Goal: Task Accomplishment & Management: Complete application form

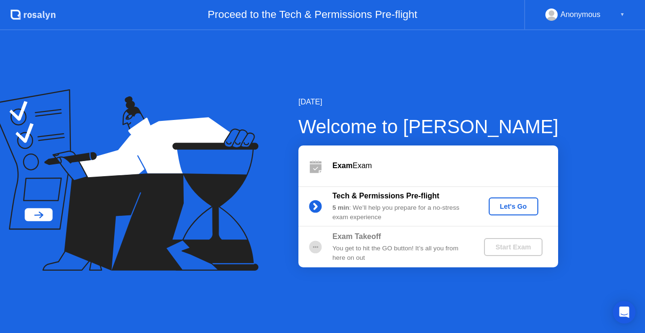
click at [511, 205] on div "Let's Go" at bounding box center [513, 206] width 42 height 8
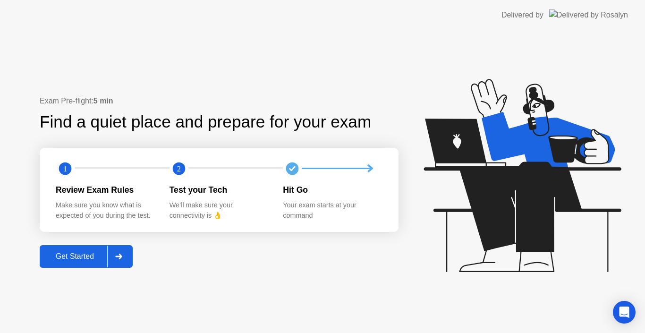
click at [79, 260] on div "Get Started" at bounding box center [74, 256] width 65 height 8
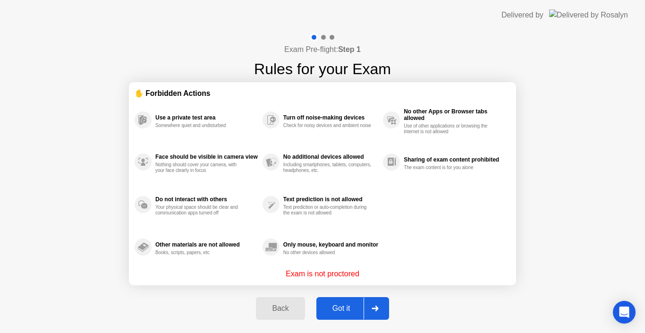
click at [335, 308] on div "Got it" at bounding box center [341, 308] width 44 height 8
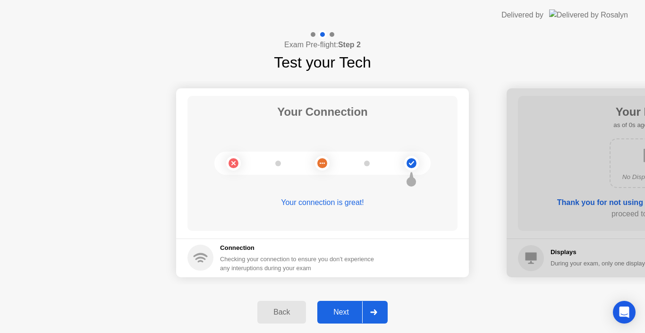
click at [352, 314] on div "Next" at bounding box center [341, 312] width 42 height 8
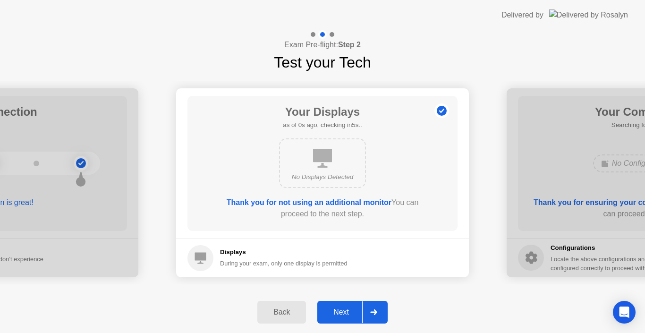
click at [352, 314] on div "Next" at bounding box center [341, 312] width 42 height 8
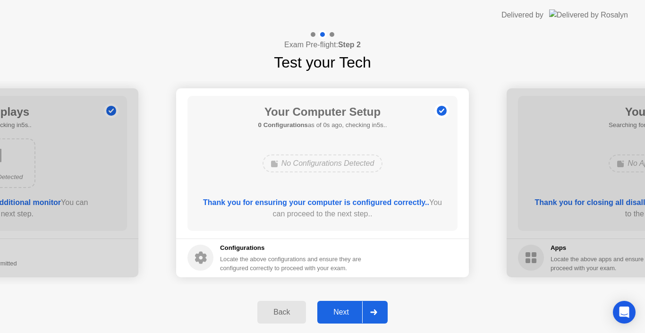
click at [352, 314] on div "Next" at bounding box center [341, 312] width 42 height 8
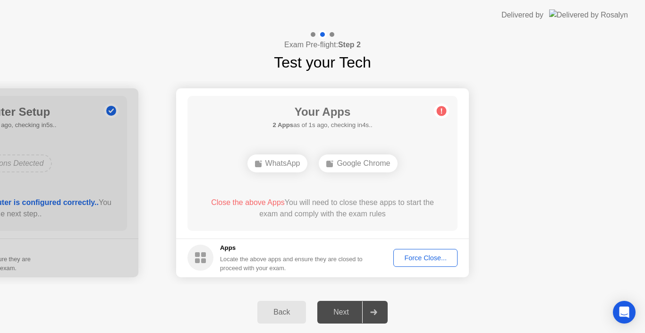
click at [419, 256] on div "Force Close..." at bounding box center [425, 258] width 58 height 8
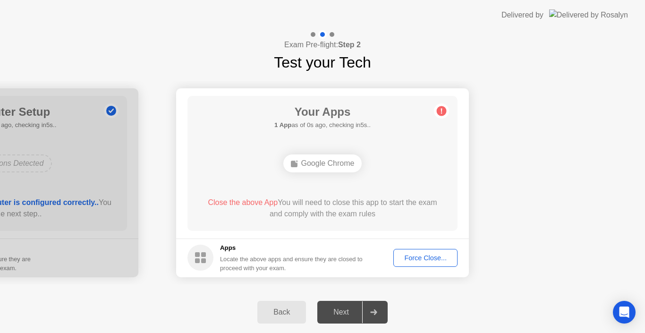
click at [424, 254] on div "Force Close..." at bounding box center [425, 258] width 58 height 8
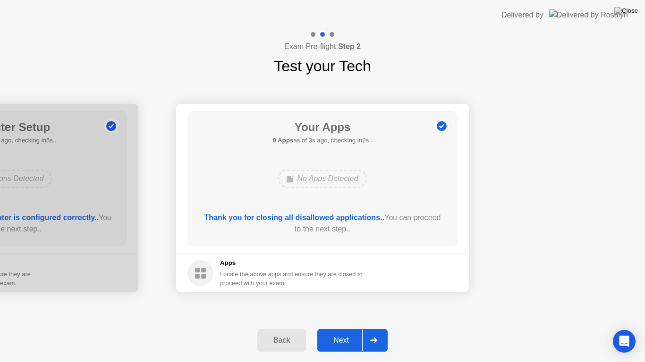
click at [204, 269] on rect at bounding box center [203, 270] width 5 height 5
click at [346, 332] on div "Next" at bounding box center [341, 340] width 42 height 8
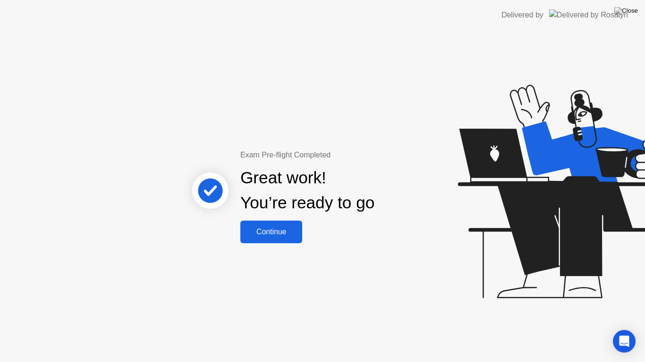
click at [283, 235] on div "Continue" at bounding box center [271, 232] width 56 height 8
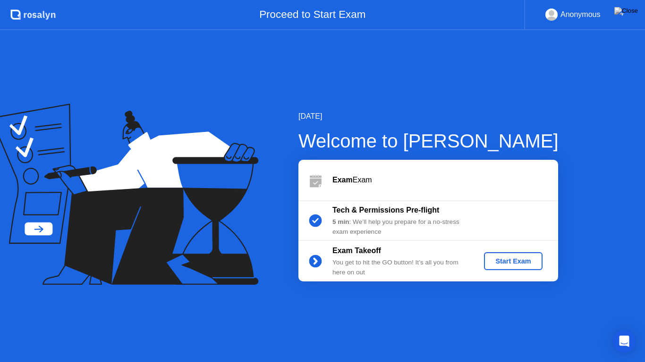
click at [514, 250] on div "Exam Takeoff You get to hit the GO button! It’s all you from here on out Start …" at bounding box center [428, 261] width 260 height 41
click at [514, 254] on button "Start Exam" at bounding box center [513, 261] width 58 height 18
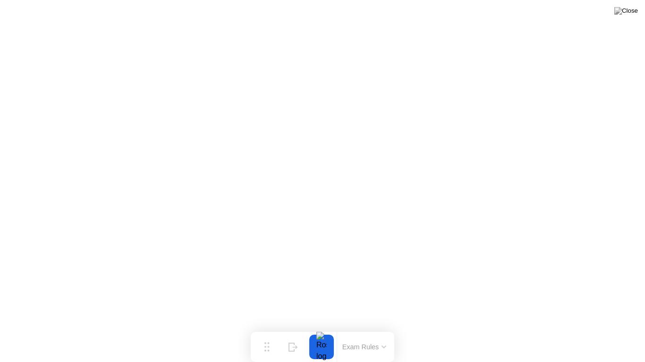
click at [353, 332] on button "Exam Rules" at bounding box center [364, 347] width 50 height 8
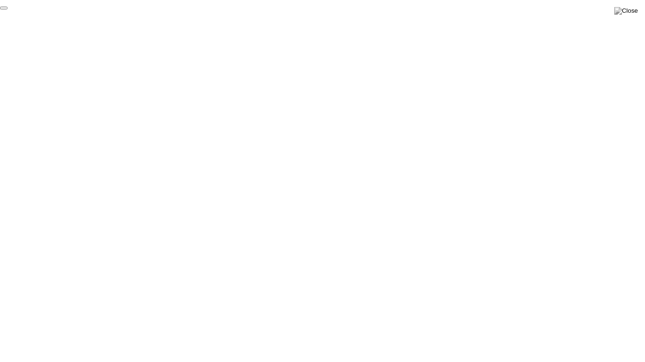
click div "End Proctoring Session"
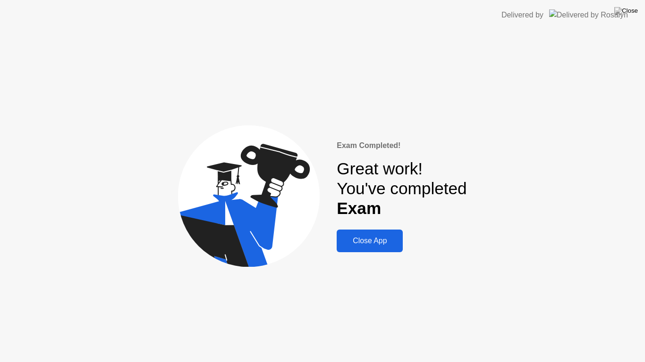
click at [382, 244] on div "Close App" at bounding box center [369, 241] width 60 height 8
